Goal: Transaction & Acquisition: Book appointment/travel/reservation

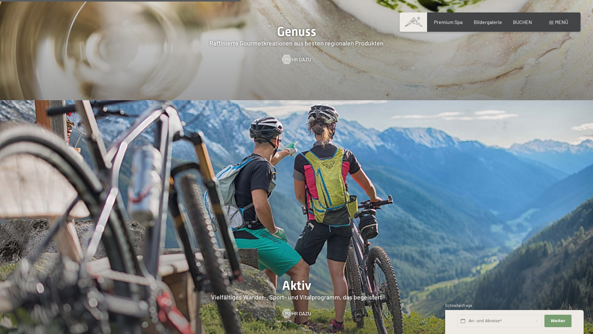
scroll to position [1276, 0]
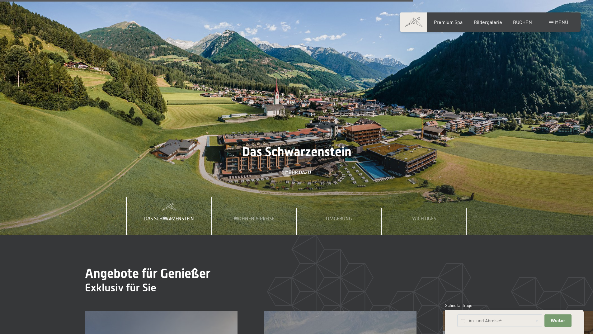
scroll to position [2335, 0]
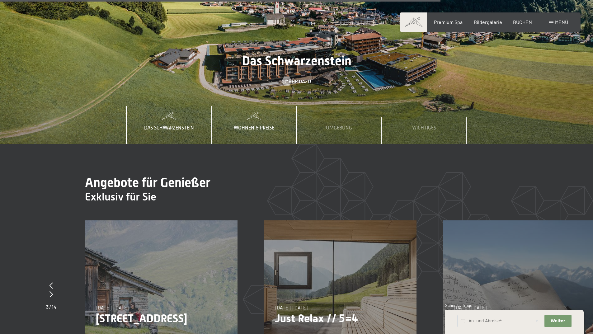
click at [258, 125] on span "Wohnen & Preise" at bounding box center [254, 128] width 40 height 6
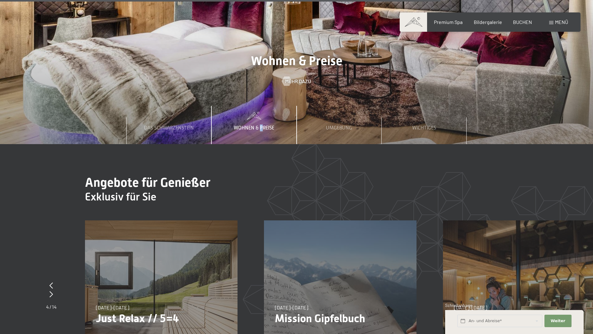
click at [262, 125] on span "Wohnen & Preise" at bounding box center [254, 128] width 40 height 6
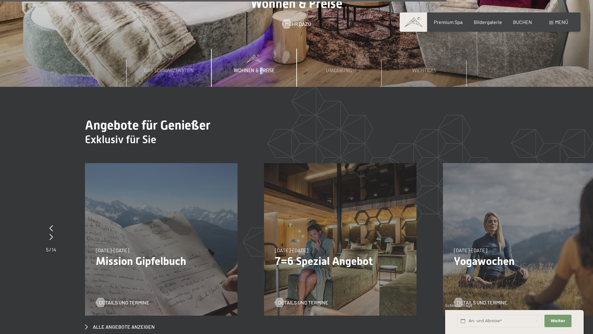
scroll to position [2428, 0]
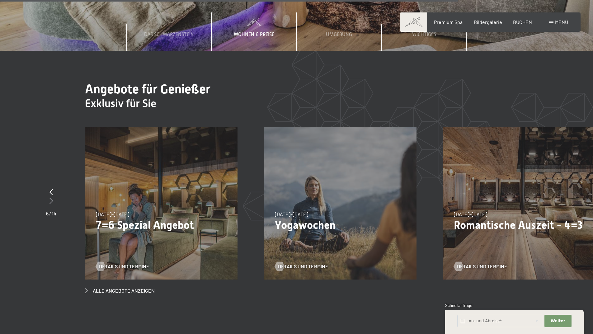
click at [50, 198] on icon at bounding box center [50, 201] width 3 height 6
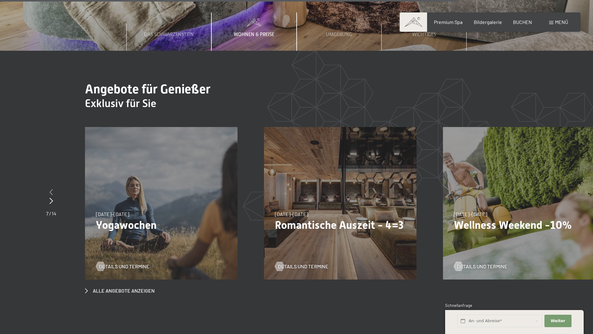
click at [50, 189] on icon at bounding box center [50, 192] width 3 height 6
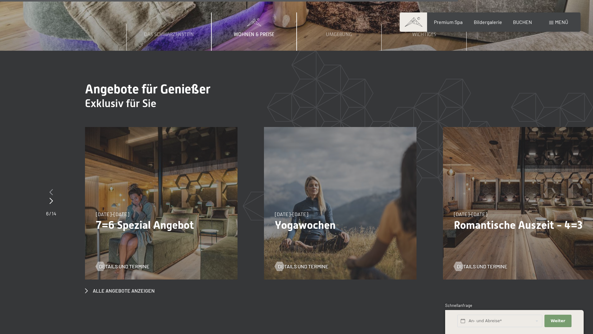
click at [50, 189] on icon at bounding box center [50, 192] width 3 height 6
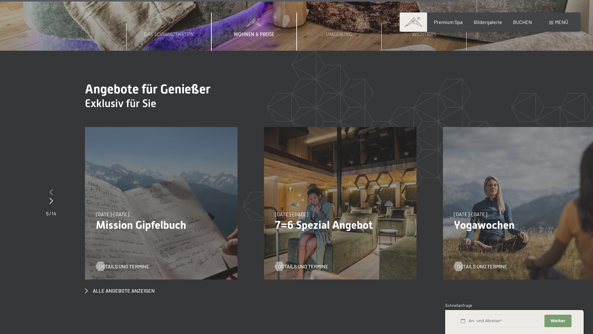
click at [51, 189] on icon at bounding box center [50, 192] width 3 height 6
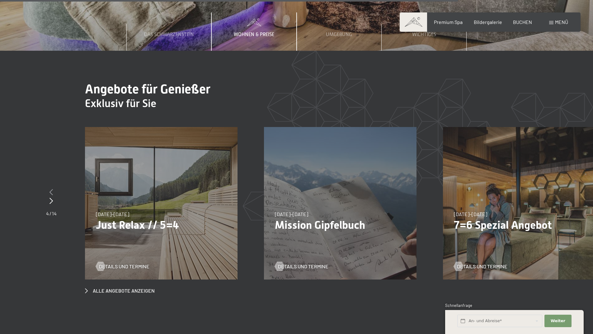
click at [51, 189] on icon at bounding box center [50, 192] width 3 height 6
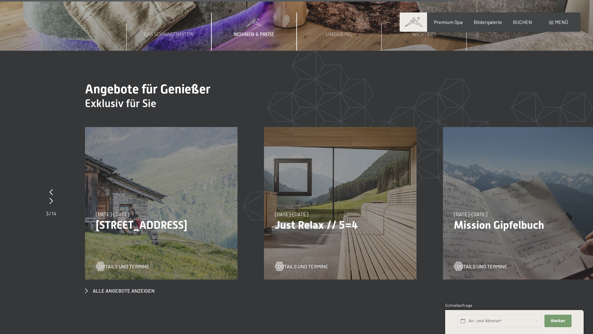
click at [328, 169] on div "07.09.–03.10.2025 21.12.–26.12.2025 11.01.–23.01.2026 08.03.–27.03.2026 08.11.–…" at bounding box center [340, 203] width 153 height 153
click at [315, 219] on p "Just Relax // 5=4" at bounding box center [340, 225] width 131 height 13
click at [304, 263] on span "Details und Termine" at bounding box center [309, 266] width 50 height 7
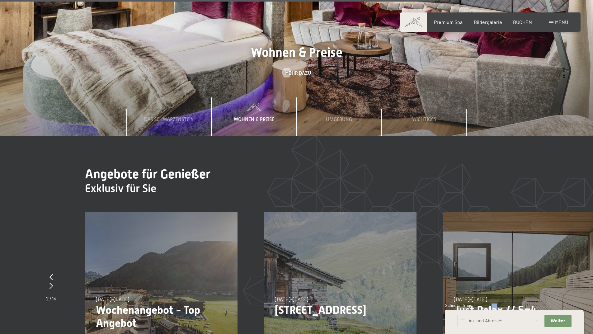
scroll to position [2397, 0]
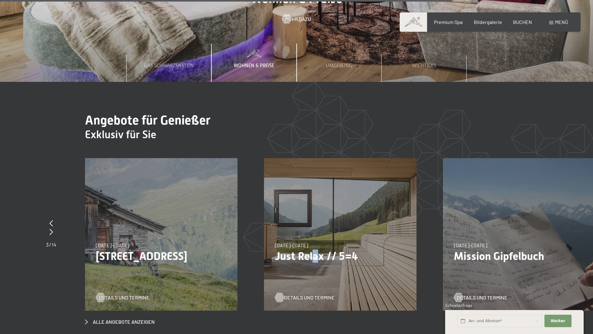
click at [282, 293] on div at bounding box center [279, 297] width 5 height 9
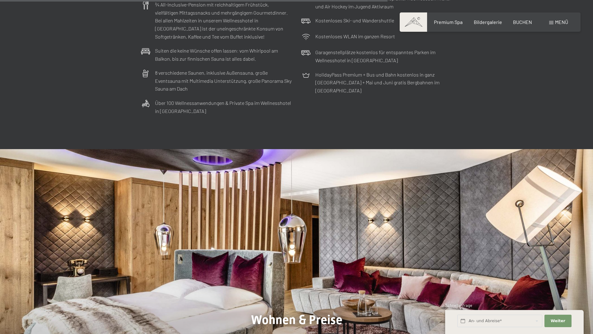
scroll to position [1920, 0]
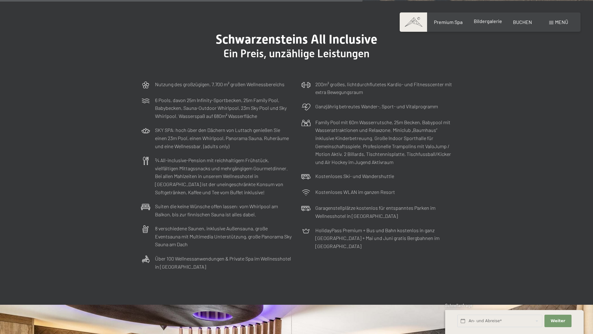
click at [480, 22] on span "Bildergalerie" at bounding box center [488, 21] width 28 height 6
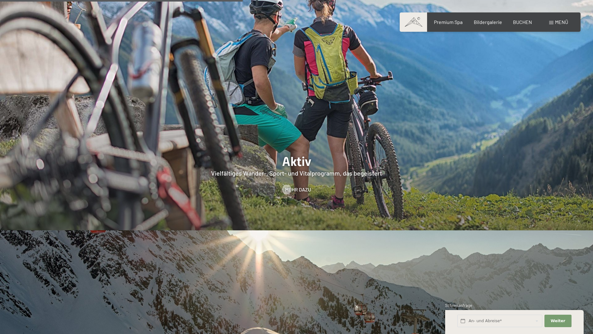
scroll to position [1288, 0]
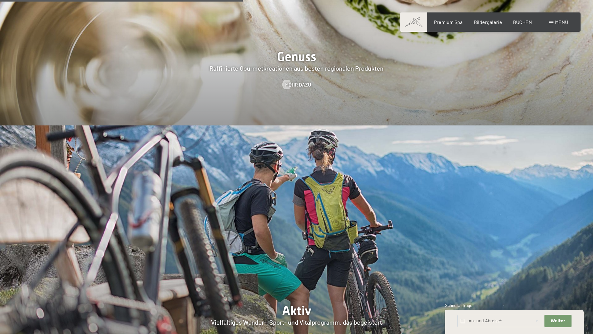
click at [554, 21] on div "Menü" at bounding box center [558, 22] width 19 height 7
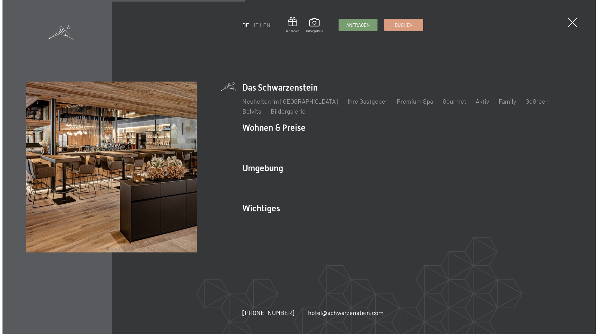
scroll to position [1292, 0]
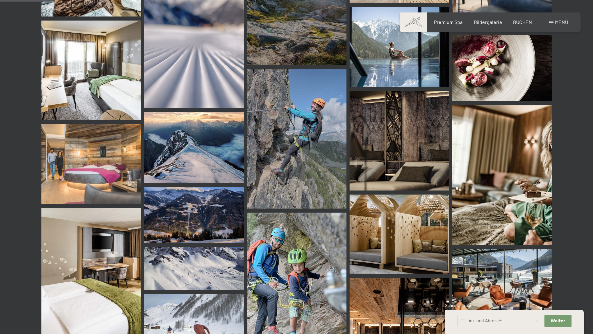
scroll to position [809, 0]
